Goal: Task Accomplishment & Management: Use online tool/utility

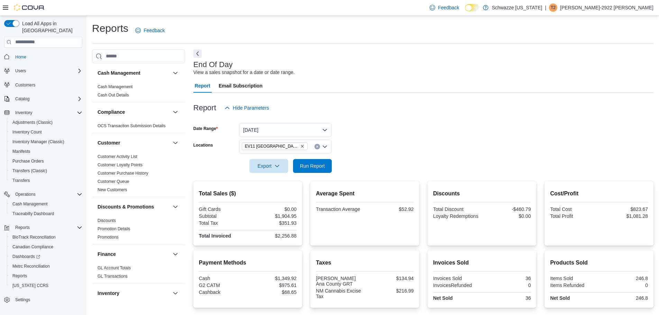
scroll to position [392, 0]
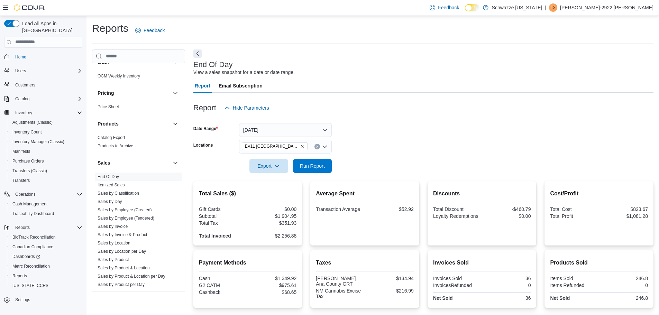
click at [302, 144] on icon "Remove EV11 Las Cruces South Valley from selection in this group" at bounding box center [302, 146] width 4 height 4
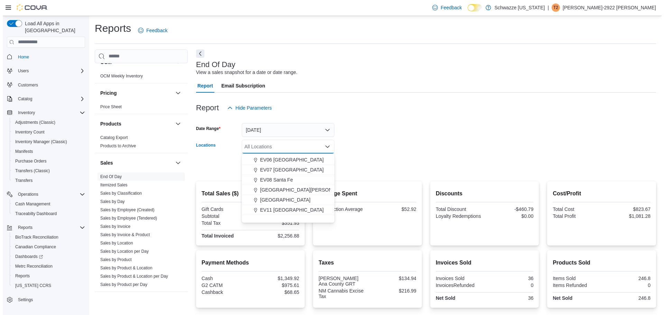
scroll to position [69, 0]
click at [283, 212] on span "EV11 [GEOGRAPHIC_DATA]" at bounding box center [289, 209] width 64 height 7
drag, startPoint x: 354, startPoint y: 137, endPoint x: 345, endPoint y: 143, distance: 10.9
click at [353, 137] on form "Date Range [DATE] Locations [GEOGRAPHIC_DATA] [GEOGRAPHIC_DATA] [GEOGRAPHIC_DAT…" at bounding box center [423, 144] width 460 height 58
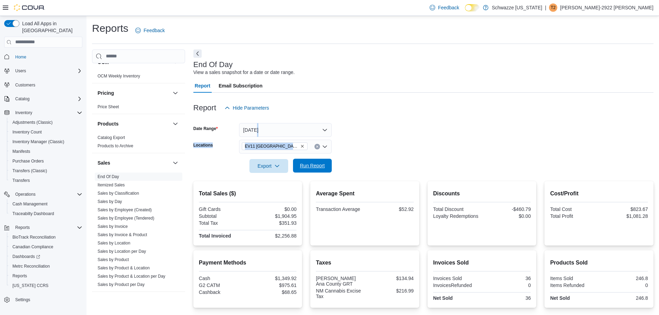
click at [313, 165] on span "Run Report" at bounding box center [312, 165] width 25 height 7
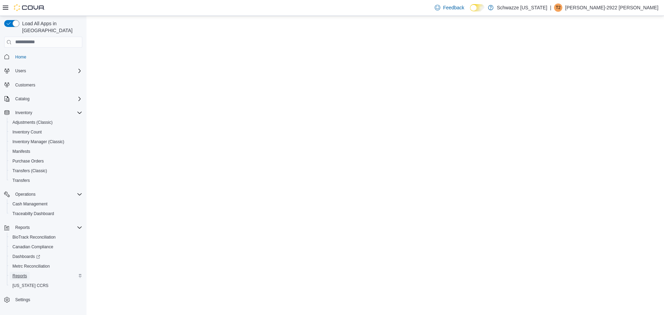
click at [21, 273] on span "Reports" at bounding box center [19, 276] width 15 height 6
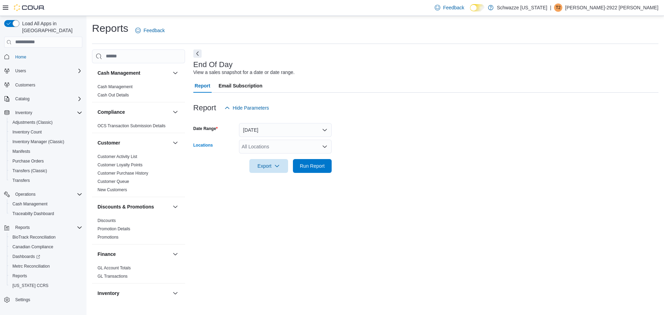
click at [287, 146] on div "All Locations" at bounding box center [285, 147] width 93 height 14
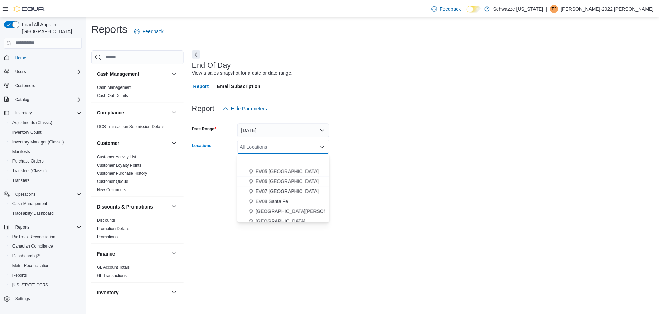
scroll to position [104, 0]
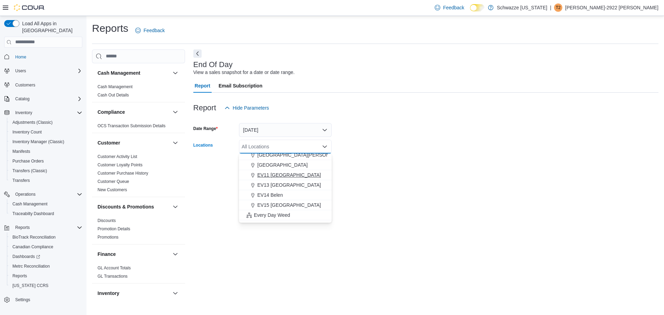
click at [312, 175] on span "EV11 [GEOGRAPHIC_DATA]" at bounding box center [289, 175] width 64 height 7
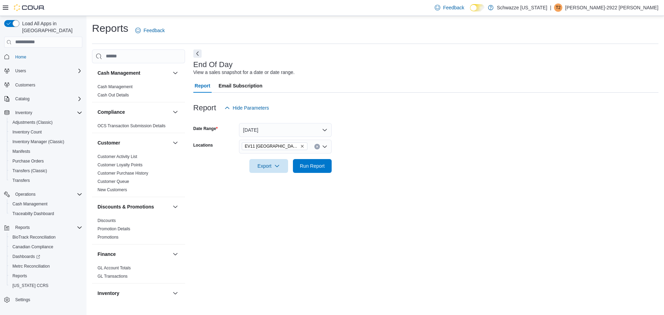
click at [394, 148] on form "Date Range Today Locations EV11 Las Cruces South Valley Export Run Report" at bounding box center [425, 144] width 465 height 58
drag, startPoint x: 320, startPoint y: 168, endPoint x: 307, endPoint y: 169, distance: 13.5
click at [316, 169] on span "Run Report" at bounding box center [312, 165] width 25 height 7
